Goal: Task Accomplishment & Management: Use online tool/utility

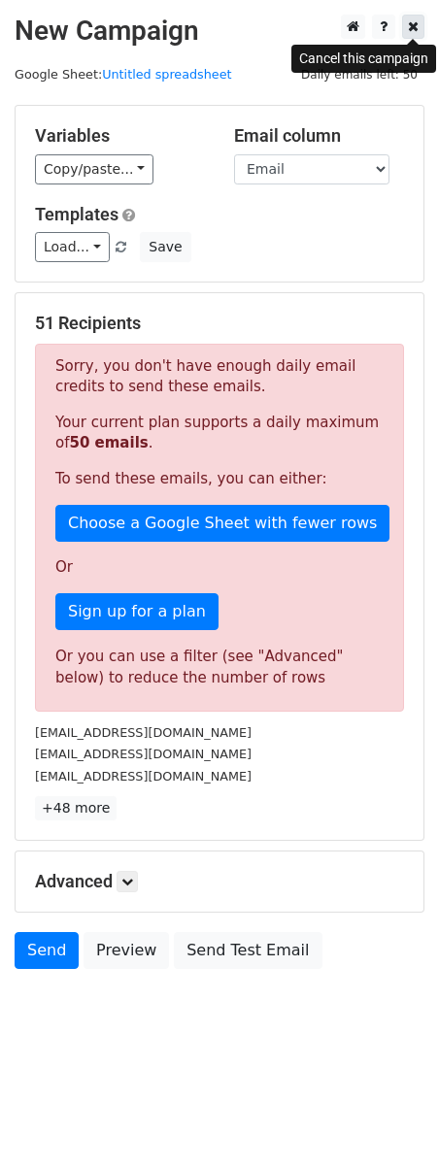
click at [415, 27] on icon at bounding box center [413, 26] width 11 height 14
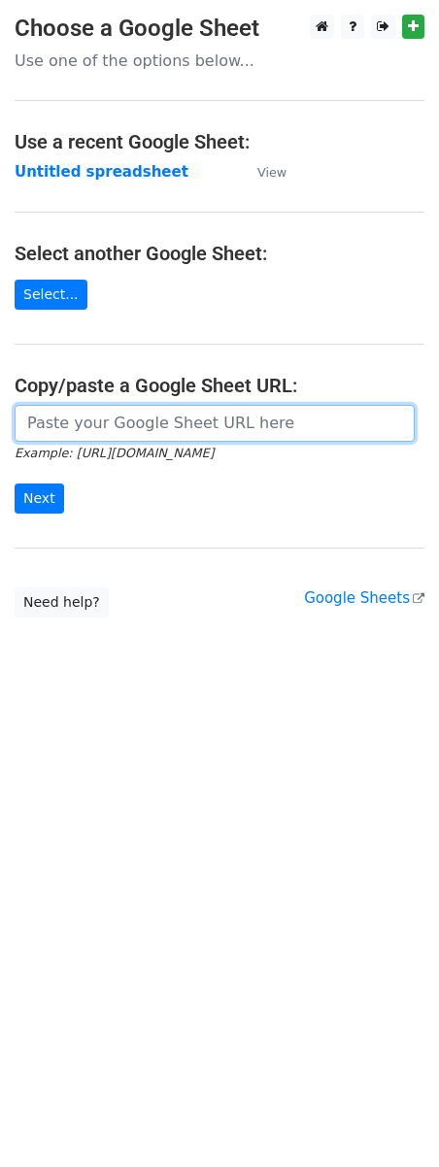
click at [196, 413] on input "url" at bounding box center [215, 423] width 400 height 37
paste input "[URL][DOMAIN_NAME]"
type input "[URL][DOMAIN_NAME]"
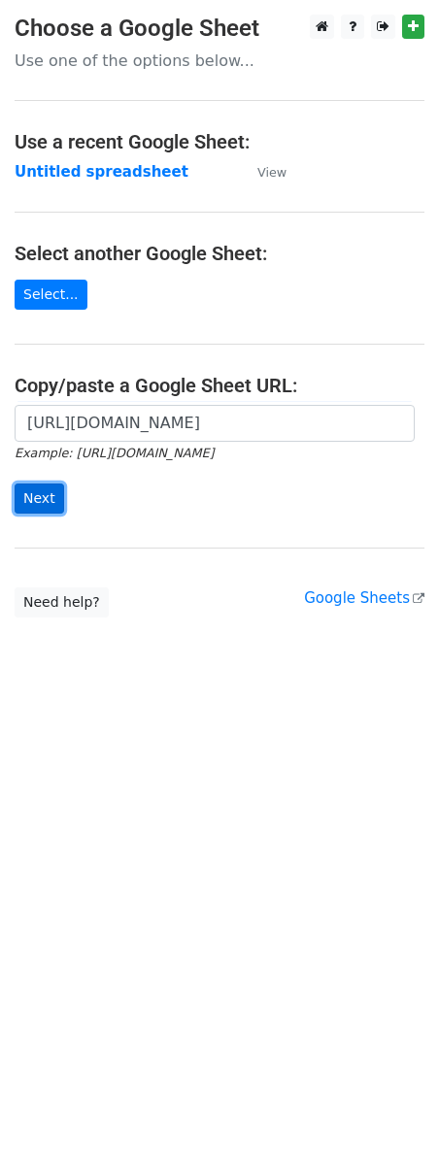
click at [41, 497] on input "Next" at bounding box center [40, 498] width 50 height 30
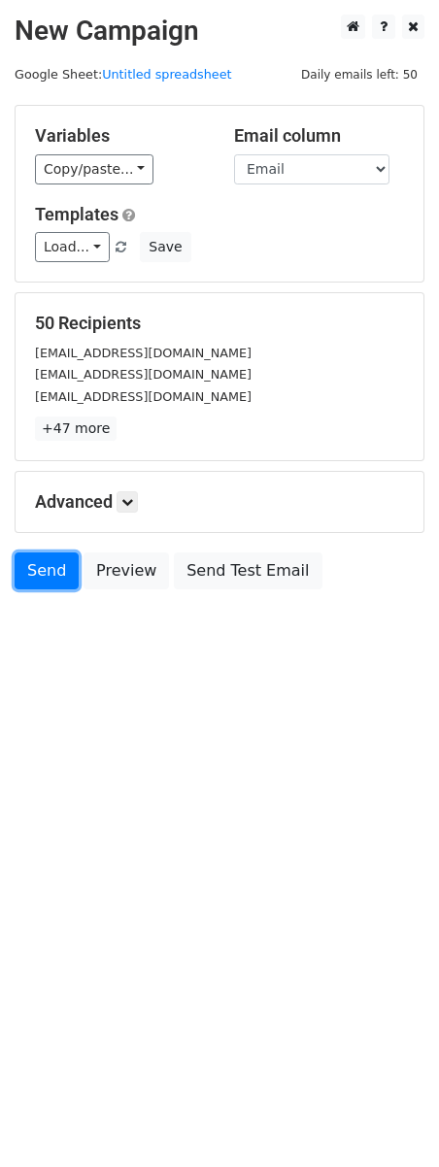
drag, startPoint x: 41, startPoint y: 579, endPoint x: 171, endPoint y: 344, distance: 269.4
click at [41, 579] on link "Send" at bounding box center [47, 570] width 64 height 37
